Goal: Task Accomplishment & Management: Use online tool/utility

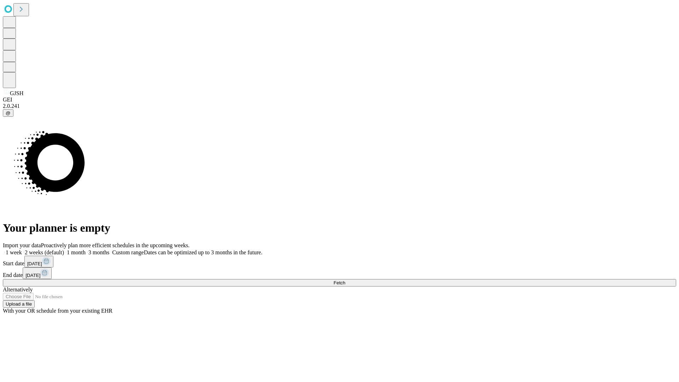
click at [345, 280] on span "Fetch" at bounding box center [339, 282] width 12 height 5
